Goal: Navigation & Orientation: Find specific page/section

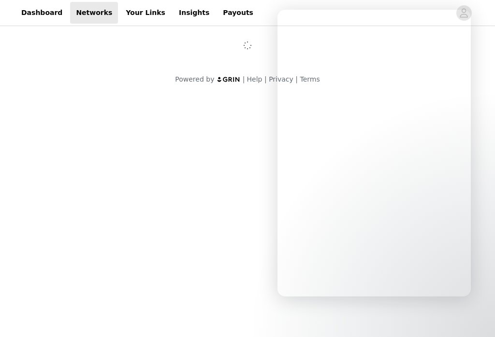
click at [184, 17] on link "Insights" at bounding box center [194, 13] width 42 height 22
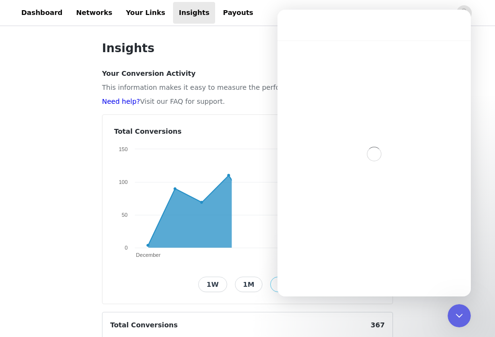
click at [453, 20] on div "Intercom messenger" at bounding box center [373, 25] width 193 height 31
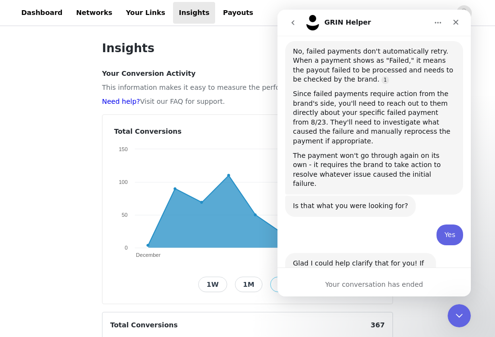
scroll to position [588, 0]
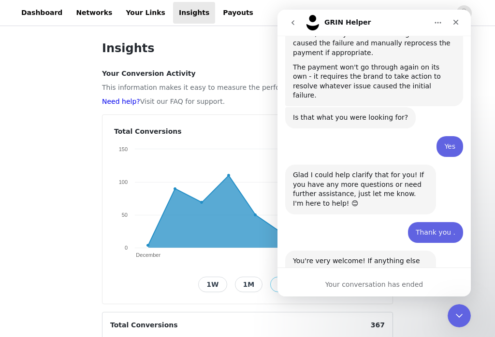
click at [457, 20] on icon "Close" at bounding box center [456, 22] width 8 height 8
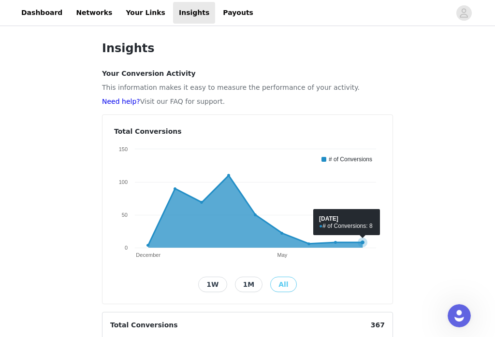
click at [362, 244] on icon at bounding box center [363, 243] width 10 height 10
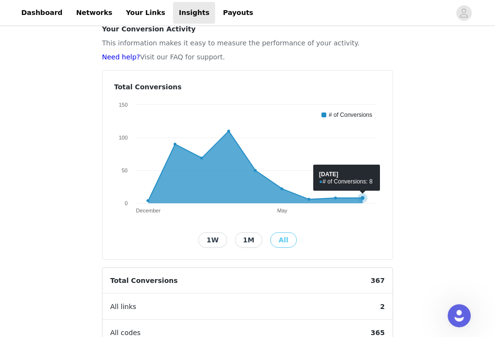
scroll to position [0, 0]
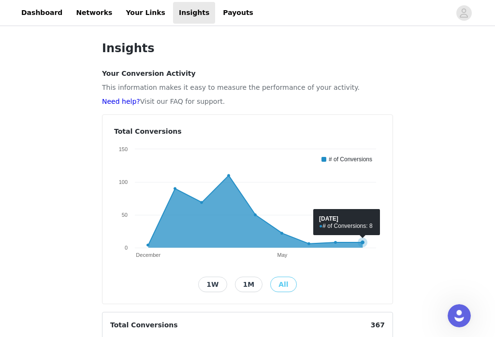
click at [224, 16] on link "Payouts" at bounding box center [238, 13] width 42 height 22
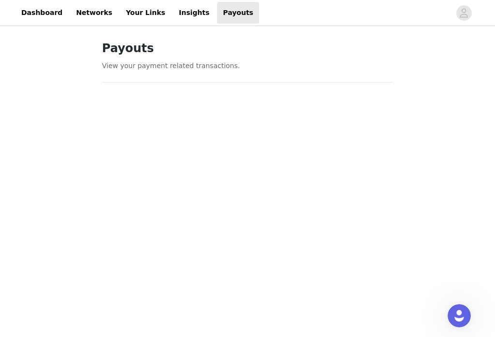
click at [191, 16] on link "Insights" at bounding box center [194, 13] width 42 height 22
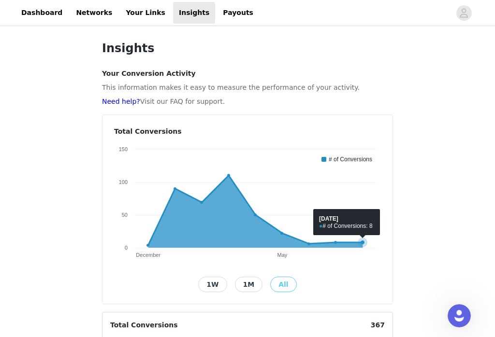
click at [360, 240] on icon at bounding box center [363, 243] width 10 height 10
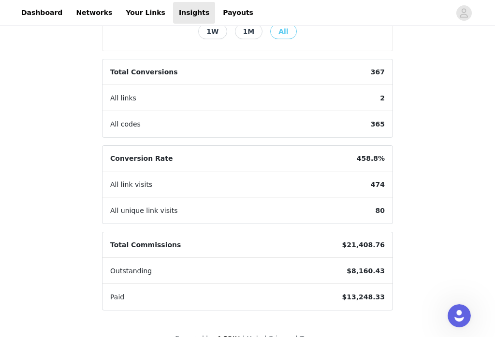
scroll to position [257, 0]
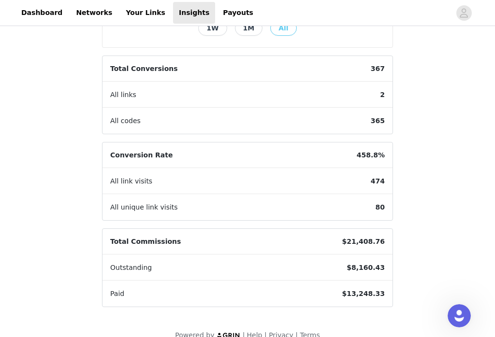
click at [119, 97] on span "All links" at bounding box center [123, 95] width 42 height 26
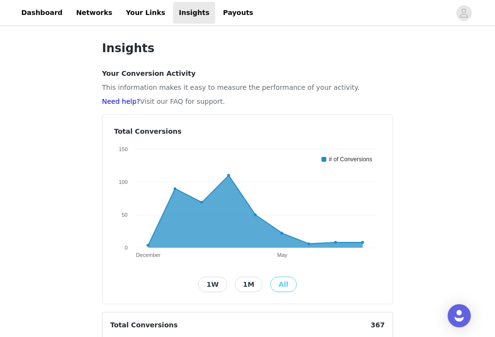
scroll to position [272, 0]
